Goal: Task Accomplishment & Management: Manage account settings

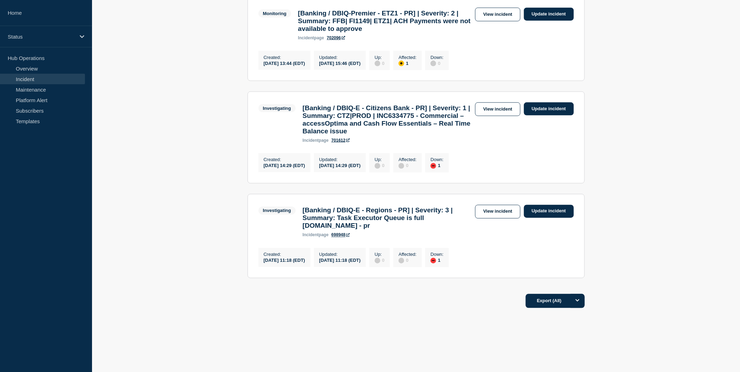
scroll to position [377, 0]
click at [487, 205] on link "View incident" at bounding box center [497, 212] width 45 height 14
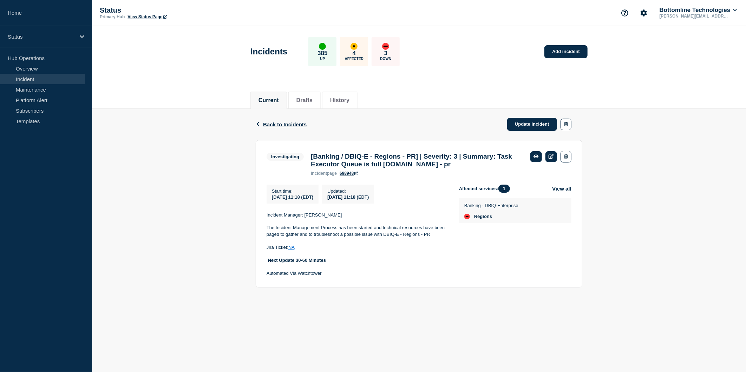
drag, startPoint x: 266, startPoint y: 157, endPoint x: 354, endPoint y: 176, distance: 90.6
click at [354, 176] on section "Investigating [Banking / DBIQ-E - Regions - PR] | Severity: 3 | Summary: Task E…" at bounding box center [419, 214] width 327 height 148
copy div "Investigating [Banking / DBIQ-E - Regions - PR] | Severity: 3 | Summary: Task E…"
click at [278, 121] on div "Back Back to Incidents Update incident" at bounding box center [419, 124] width 327 height 31
click at [279, 125] on span "Back to Incidents" at bounding box center [285, 125] width 44 height 6
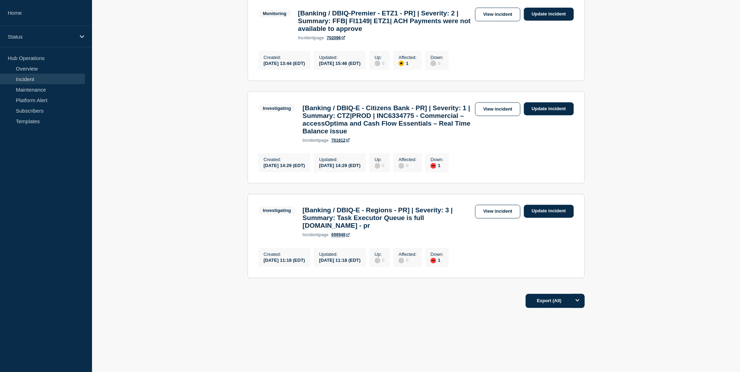
scroll to position [377, 0]
click at [500, 208] on link "View incident" at bounding box center [497, 212] width 45 height 14
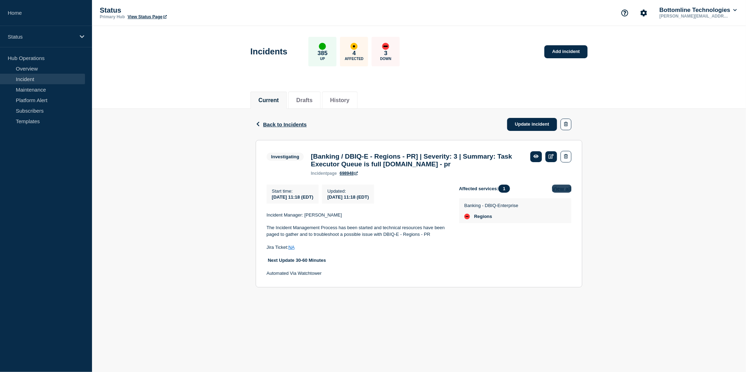
click at [554, 193] on button "View all" at bounding box center [561, 189] width 19 height 8
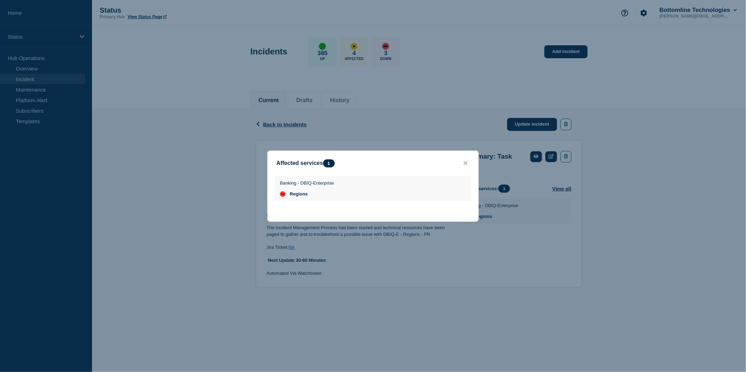
click at [536, 248] on div at bounding box center [373, 186] width 746 height 372
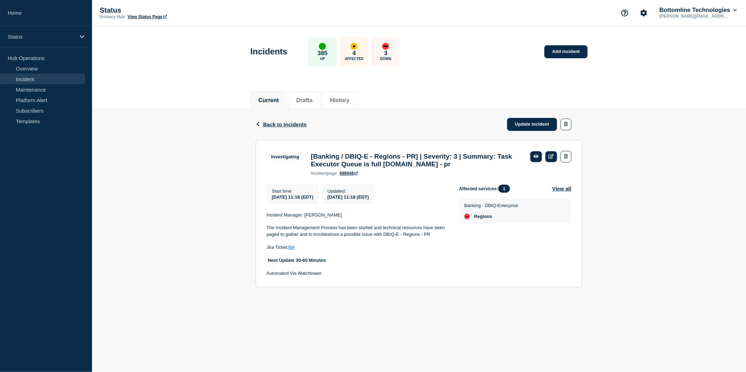
click at [293, 250] on link "NA" at bounding box center [291, 247] width 6 height 5
click at [349, 176] on link "698948" at bounding box center [349, 173] width 18 height 5
click at [270, 126] on span "Back to Incidents" at bounding box center [285, 125] width 44 height 6
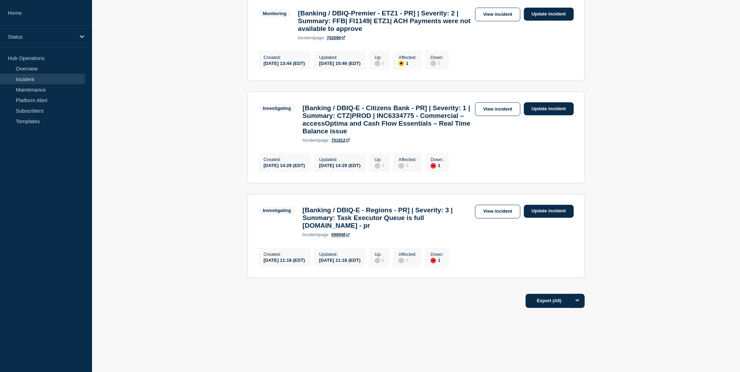
scroll to position [377, 0]
click at [547, 205] on link "Update incident" at bounding box center [549, 211] width 50 height 13
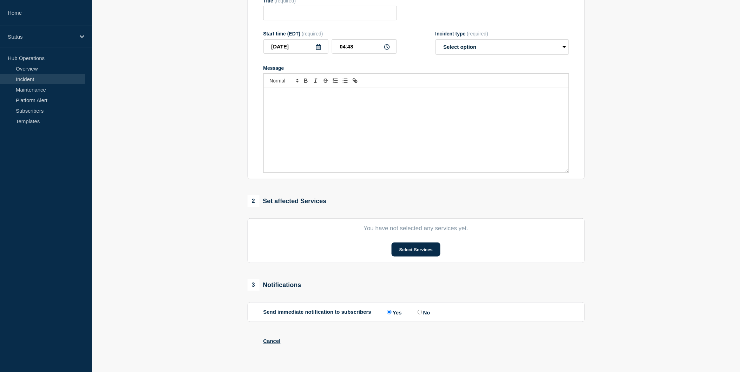
type input "[Banking / DBIQ-E - Regions - PR] | Severity: 3 | Summary: Task Executor Queue …"
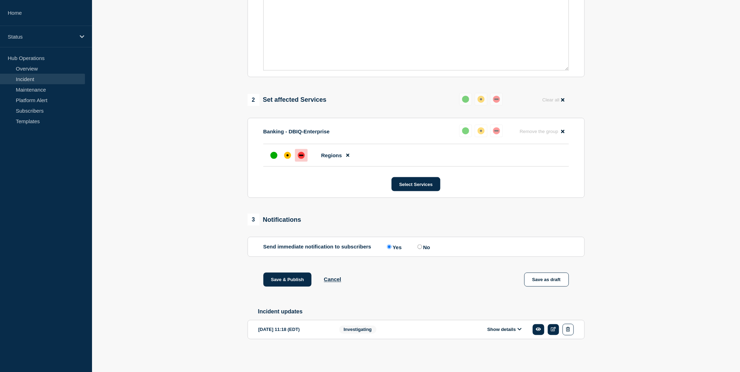
scroll to position [223, 0]
click at [422, 246] on input "No" at bounding box center [420, 247] width 5 height 5
radio input "true"
radio input "false"
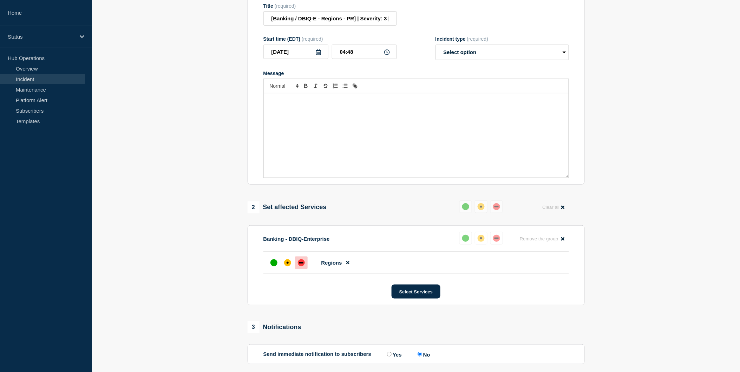
scroll to position [0, 0]
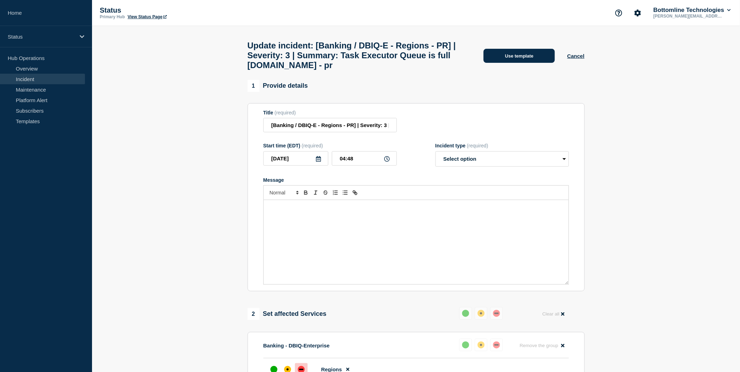
click at [522, 61] on button "Use template" at bounding box center [519, 56] width 71 height 14
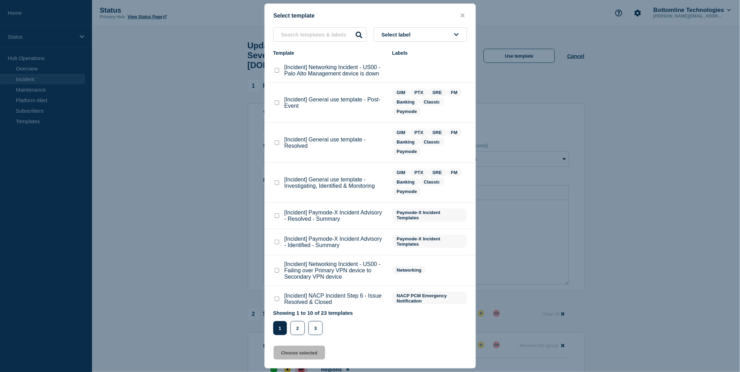
click at [275, 141] on checkbox"] "[Incident] General use template - Resolved checkbox" at bounding box center [277, 143] width 5 height 5
checkbox checkbox"] "true"
click at [305, 351] on button "Choose selected" at bounding box center [300, 353] width 52 height 14
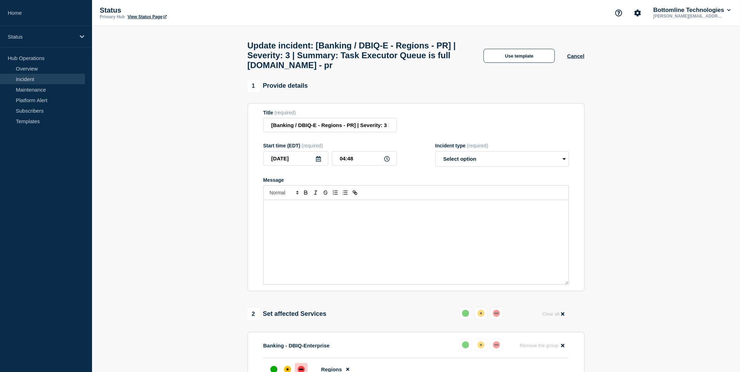
select select "resolved"
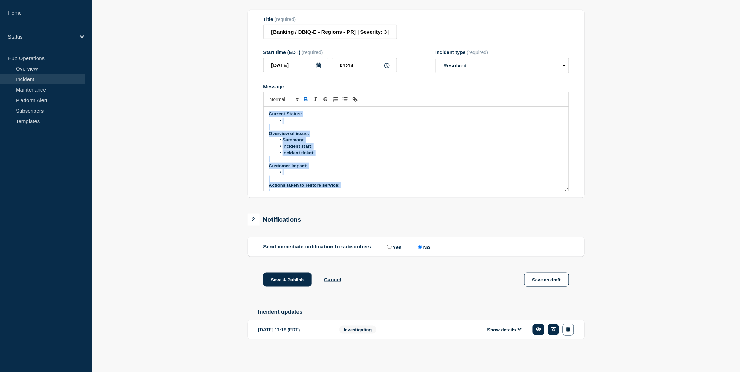
scroll to position [41, 0]
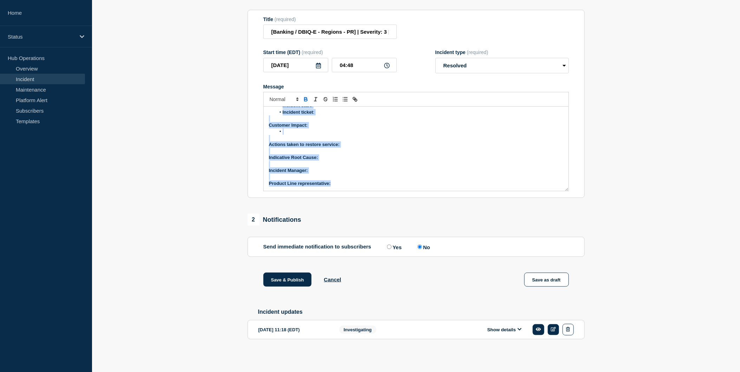
drag, startPoint x: 268, startPoint y: 112, endPoint x: 355, endPoint y: 208, distance: 129.8
click at [355, 208] on div "1 Provide details Title (required) [Banking / DBIQ-E - Regions - PR] | Severity…" at bounding box center [415, 174] width 345 height 375
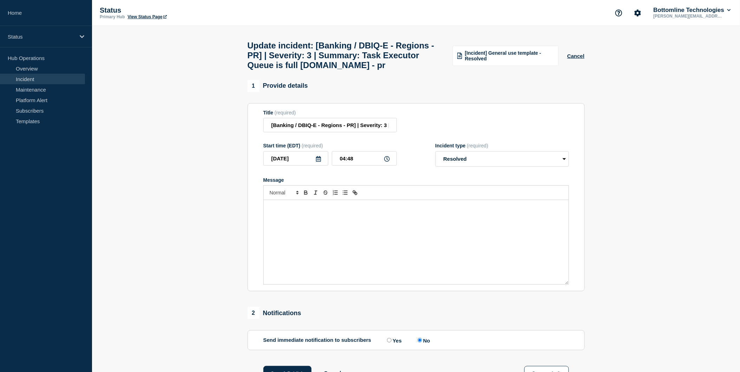
scroll to position [113, 0]
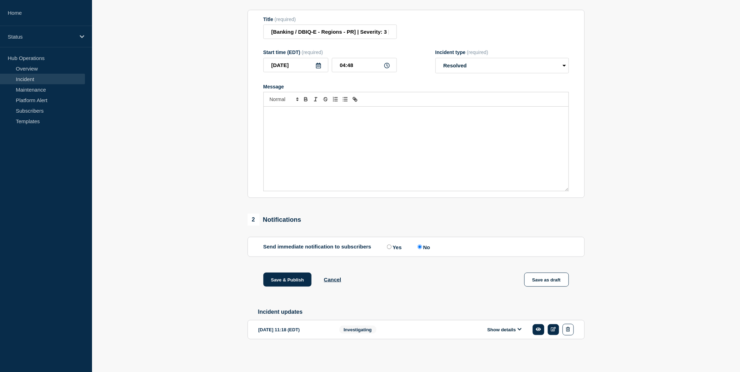
click at [518, 330] on icon at bounding box center [520, 329] width 4 height 5
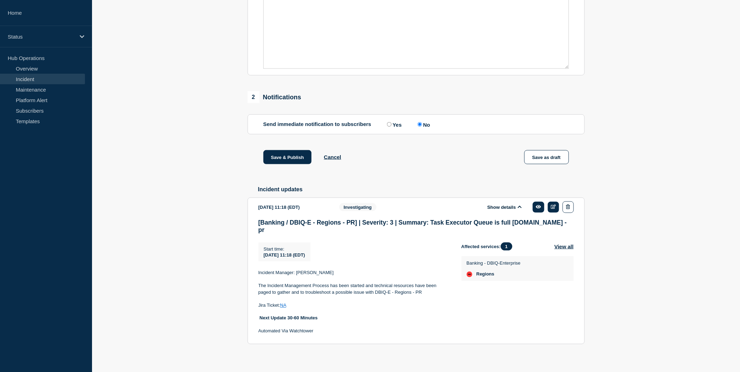
scroll to position [220, 0]
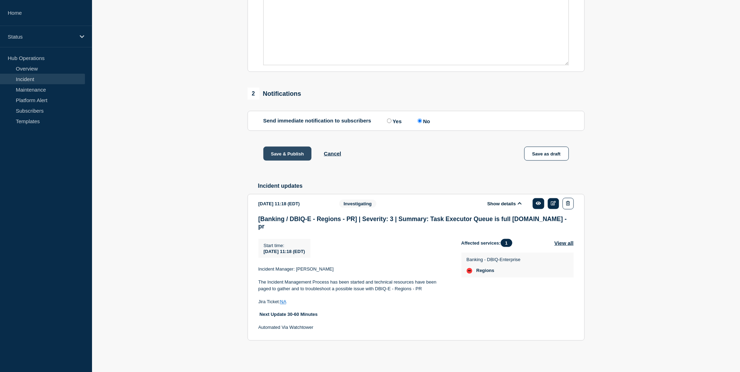
click at [294, 161] on button "Save & Publish" at bounding box center [287, 154] width 48 height 14
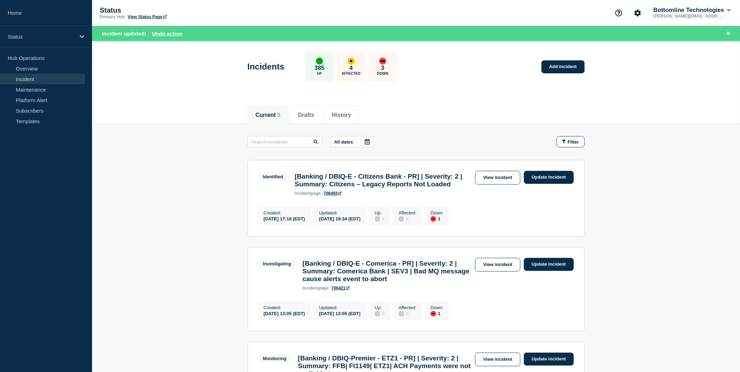
click at [173, 155] on main "All dates Filter Identified 1 Down [Banking / DBIQ-E - Citizens Bank - PR] | Se…" at bounding box center [416, 379] width 648 height 511
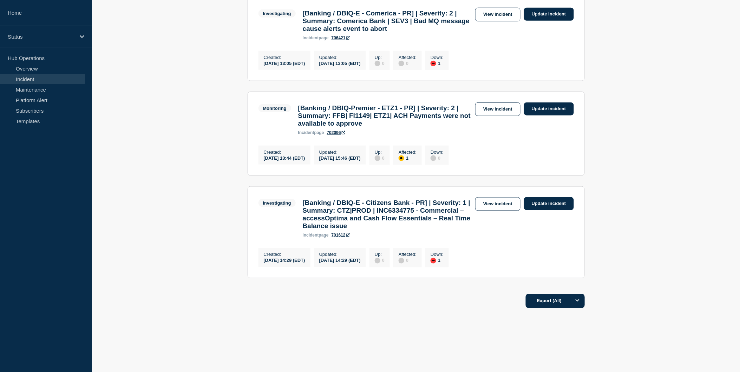
scroll to position [266, 0]
click at [501, 201] on link "View incident" at bounding box center [497, 204] width 45 height 14
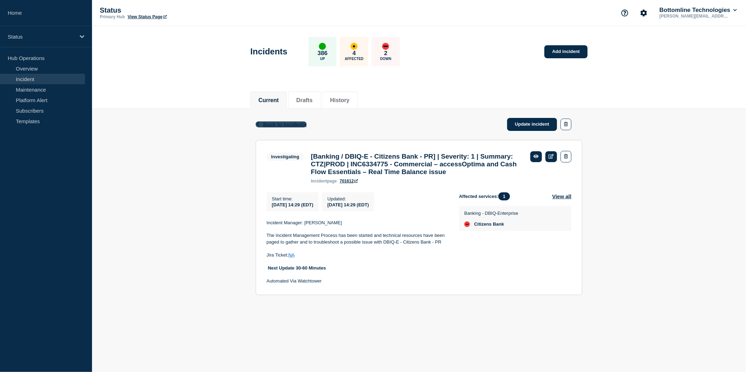
click at [292, 123] on span "Back to Incidents" at bounding box center [285, 125] width 44 height 6
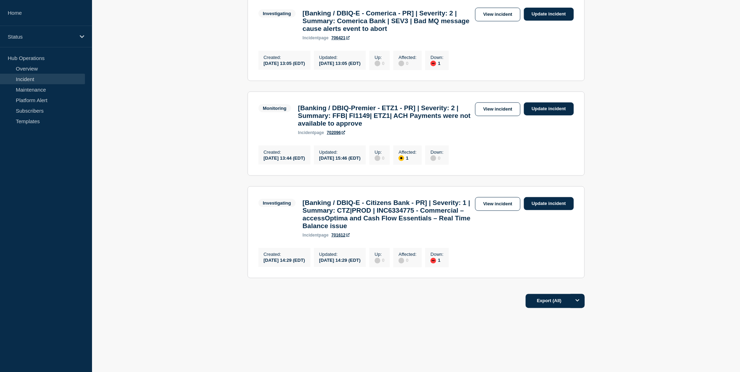
scroll to position [249, 0]
click at [498, 111] on link "View incident" at bounding box center [497, 110] width 45 height 14
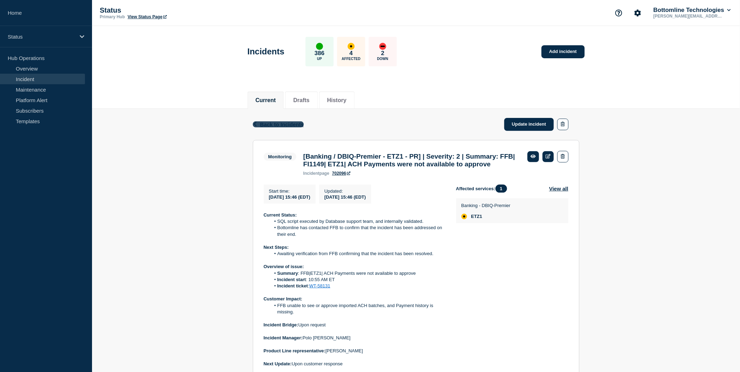
click at [268, 123] on span "Back to Incidents" at bounding box center [282, 125] width 44 height 6
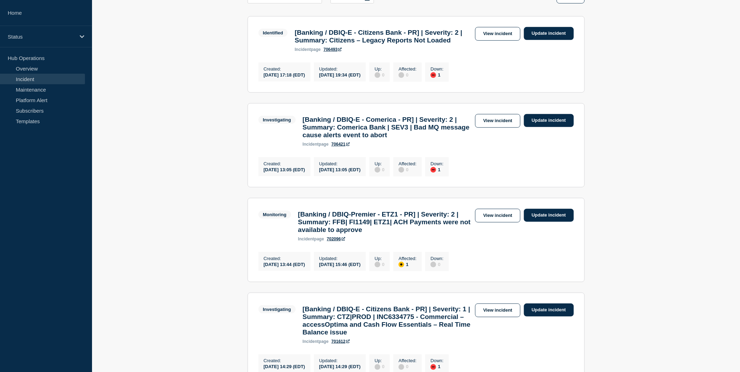
scroll to position [129, 0]
click at [500, 128] on link "View incident" at bounding box center [497, 122] width 45 height 14
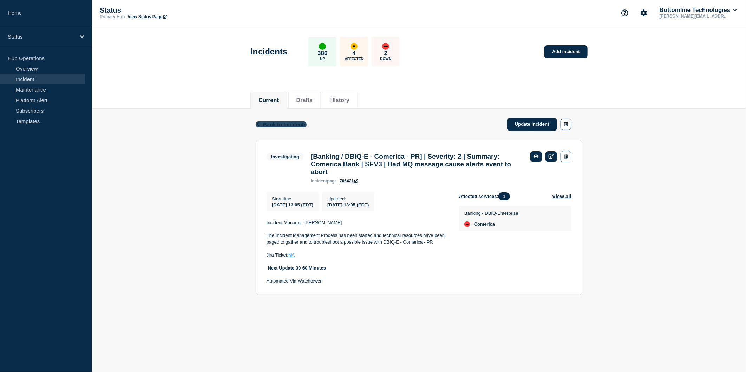
click at [271, 125] on span "Back to Incidents" at bounding box center [285, 125] width 44 height 6
